Goal: Task Accomplishment & Management: Manage account settings

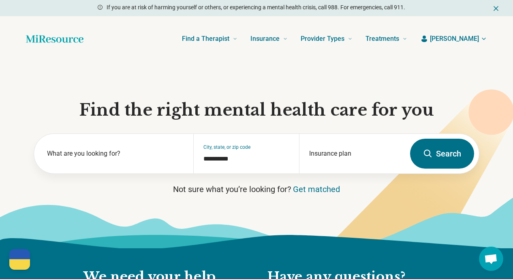
click at [467, 39] on span "[PERSON_NAME]" at bounding box center [454, 39] width 49 height 10
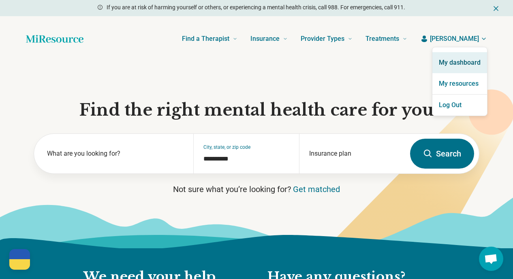
click at [441, 63] on link "My dashboard" at bounding box center [459, 62] width 55 height 21
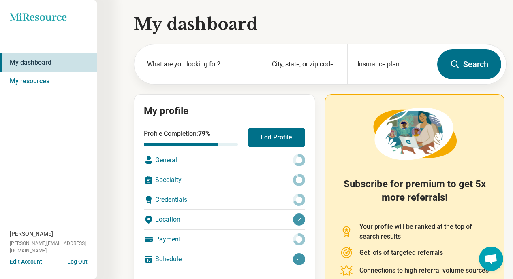
click at [263, 132] on button "Edit Profile" at bounding box center [275, 137] width 57 height 19
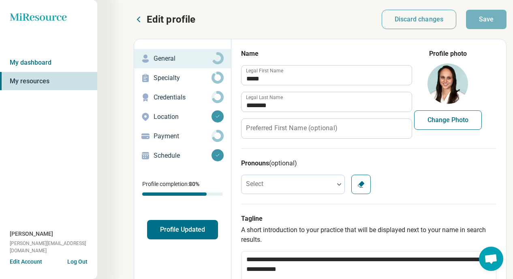
click at [170, 81] on p "Specialty" at bounding box center [182, 78] width 58 height 10
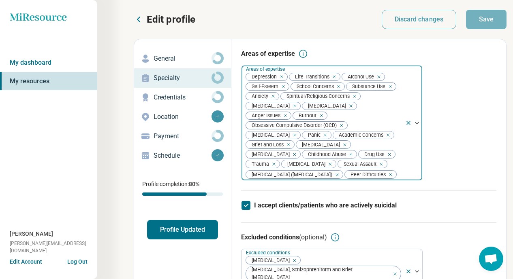
click at [386, 156] on icon "Remove [object Object]" at bounding box center [387, 154] width 3 height 3
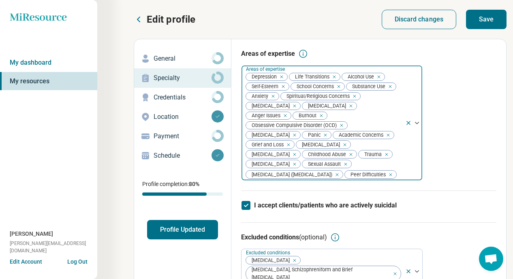
click at [351, 152] on icon "Remove [object Object]" at bounding box center [349, 155] width 6 height 6
click at [383, 132] on icon "Remove [object Object]" at bounding box center [386, 135] width 6 height 6
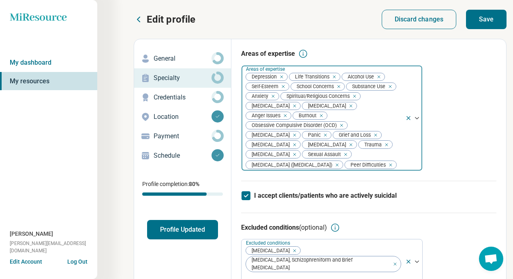
click at [346, 107] on icon "Remove [object Object]" at bounding box center [349, 106] width 6 height 6
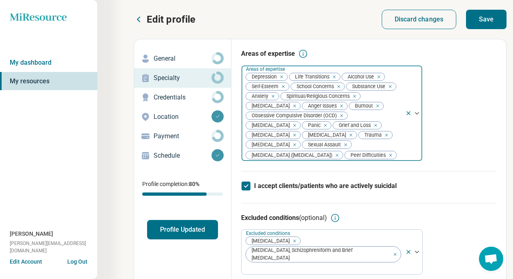
click at [378, 74] on icon "Remove [object Object]" at bounding box center [377, 77] width 6 height 6
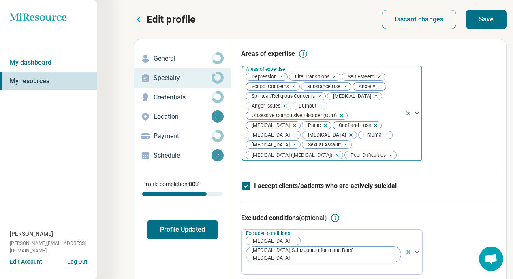
click at [385, 158] on icon "Remove [object Object]" at bounding box center [388, 156] width 6 height 6
click at [342, 146] on icon "Remove [object Object]" at bounding box center [343, 144] width 3 height 3
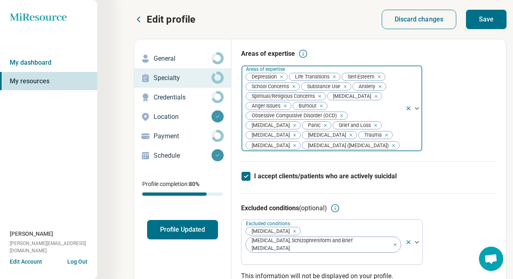
click at [347, 136] on icon "Remove [object Object]" at bounding box center [348, 135] width 3 height 3
click at [298, 130] on div "Remove [object Object]" at bounding box center [293, 135] width 10 height 10
click at [325, 137] on icon "Remove [object Object]" at bounding box center [328, 135] width 6 height 6
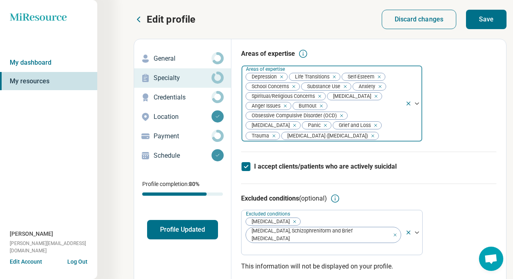
click at [368, 136] on icon "Remove [object Object]" at bounding box center [371, 136] width 6 height 6
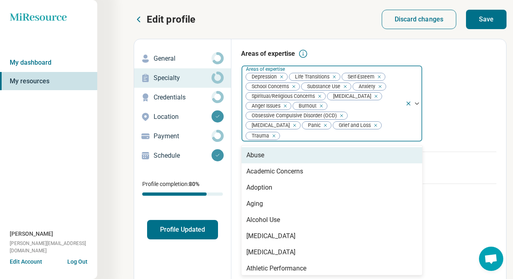
click at [353, 106] on div "[MEDICAL_DATA] Life Transitions Self-Esteem School Concerns Substance Use Anxie…" at bounding box center [323, 104] width 164 height 76
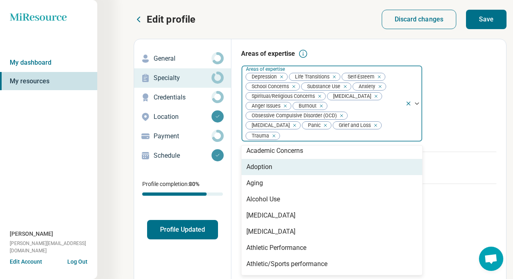
scroll to position [21, 0]
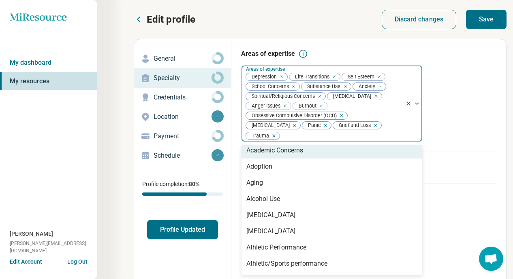
click at [388, 107] on div "[MEDICAL_DATA] Life Transitions Self-Esteem School Concerns Substance Use Anxie…" at bounding box center [323, 104] width 164 height 76
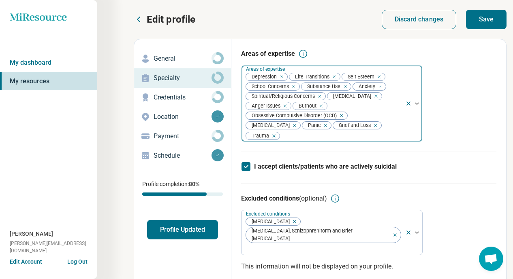
click at [371, 98] on icon "Remove [object Object]" at bounding box center [374, 97] width 6 height 6
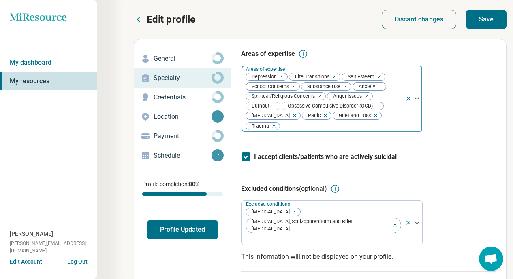
click at [300, 129] on div at bounding box center [340, 126] width 121 height 11
type input "*"
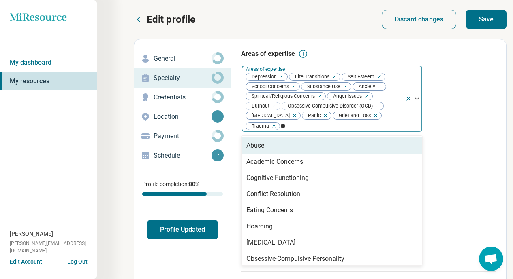
type input "*"
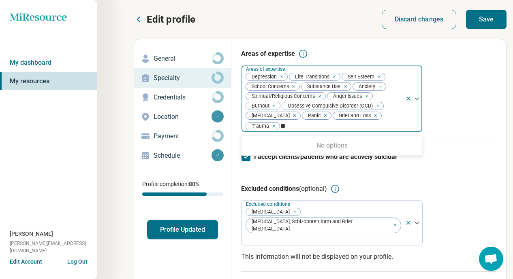
type input "*"
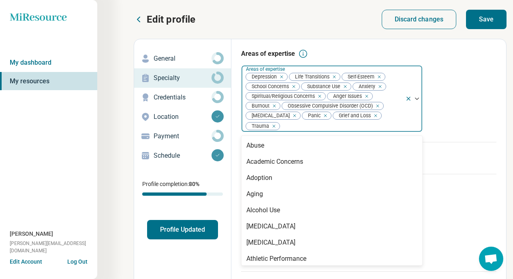
click at [435, 138] on div "Areas of expertise option [MEDICAL_DATA], deselected. [DEMOGRAPHIC_DATA] relati…" at bounding box center [368, 95] width 255 height 93
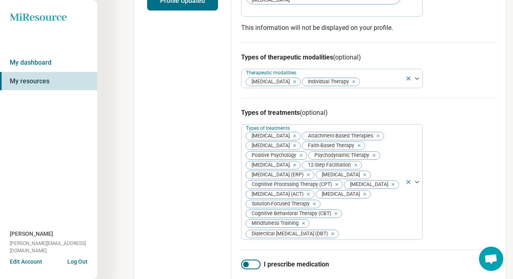
scroll to position [228, 0]
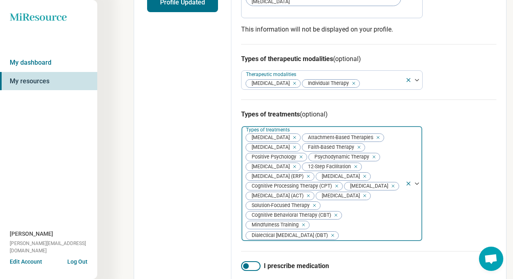
click at [379, 135] on icon "Remove [object Object]" at bounding box center [376, 138] width 6 height 6
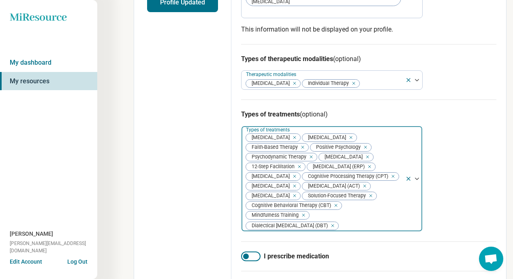
click at [295, 135] on icon "Remove [object Object]" at bounding box center [292, 138] width 6 height 6
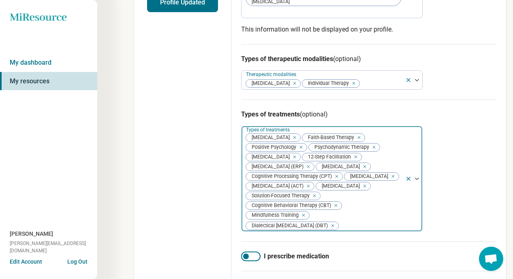
click at [294, 156] on icon "Remove [object Object]" at bounding box center [292, 157] width 3 height 3
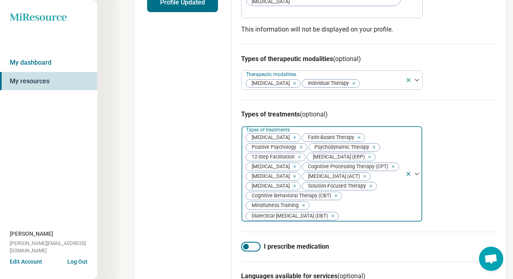
click at [364, 154] on icon "Remove [object Object]" at bounding box center [367, 157] width 6 height 6
click at [356, 154] on icon "Remove [object Object]" at bounding box center [354, 157] width 6 height 6
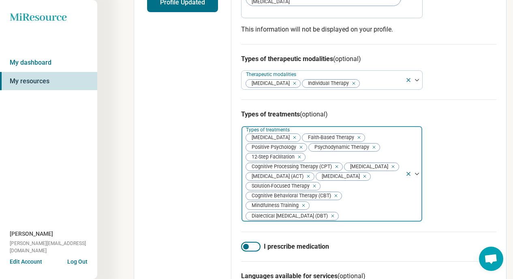
click at [392, 164] on icon "Remove [object Object]" at bounding box center [391, 167] width 6 height 6
click at [361, 175] on icon "Remove [object Object]" at bounding box center [362, 176] width 3 height 3
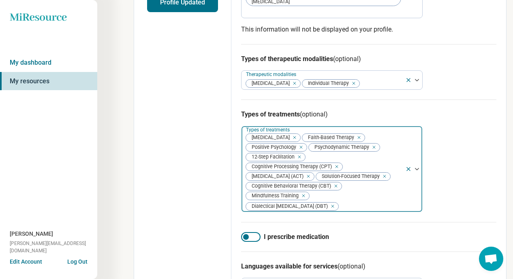
click at [335, 164] on icon "Remove [object Object]" at bounding box center [335, 167] width 6 height 6
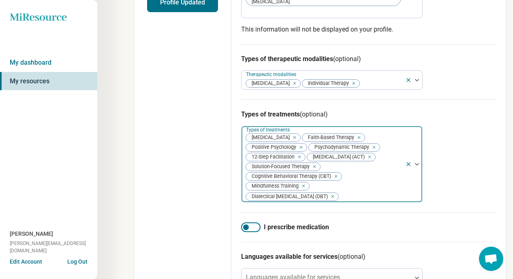
click at [315, 164] on icon "Remove [object Object]" at bounding box center [312, 167] width 6 height 6
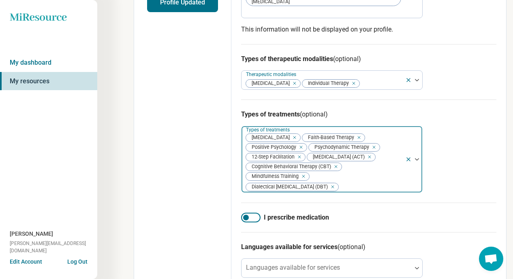
click at [293, 135] on icon "Remove [object Object]" at bounding box center [292, 138] width 6 height 6
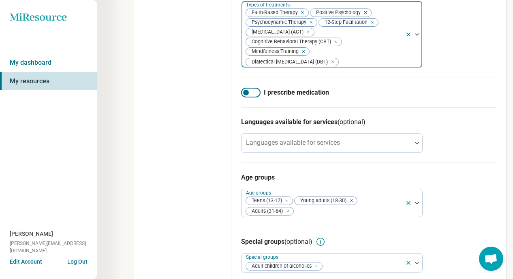
scroll to position [0, 0]
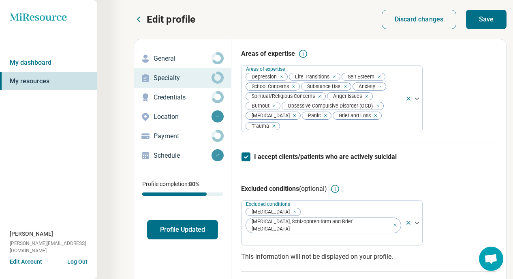
click at [487, 15] on button "Save" at bounding box center [486, 19] width 40 height 19
click at [185, 232] on button "Profile Updated" at bounding box center [182, 229] width 71 height 19
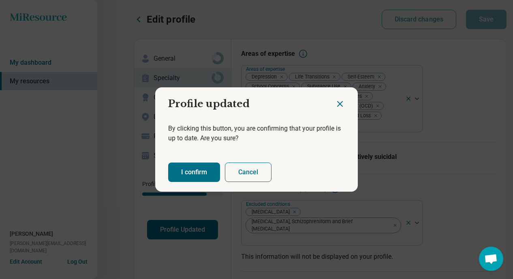
click at [189, 178] on button "I confirm" at bounding box center [194, 172] width 52 height 19
